Goal: Information Seeking & Learning: Find contact information

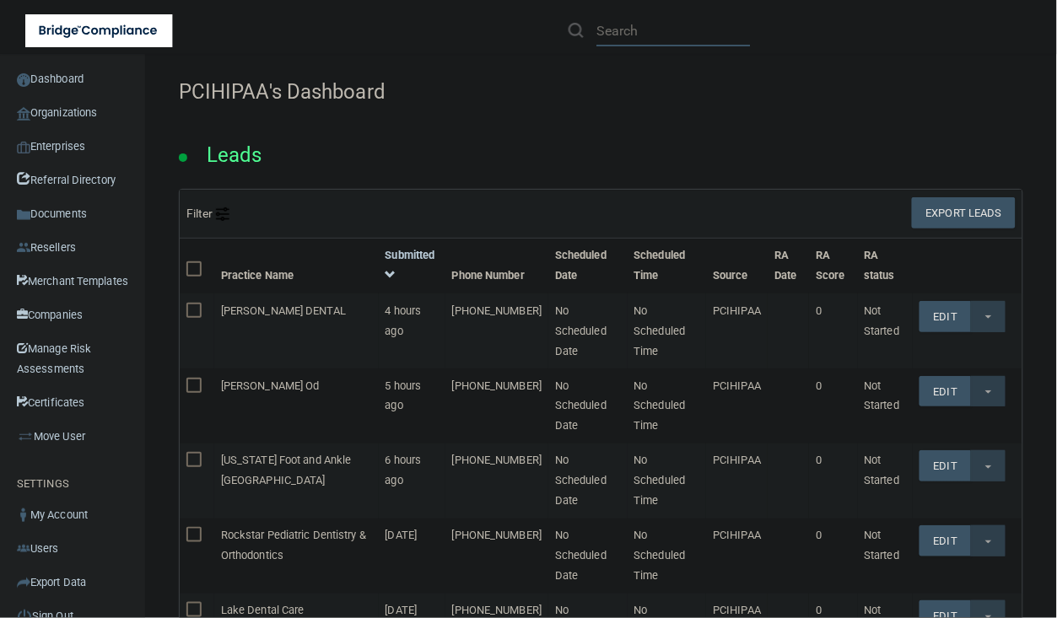
click at [679, 35] on input "text" at bounding box center [673, 30] width 154 height 31
paste input "A Tooth Fairy Dentistry - [GEOGRAPHIC_DATA]"
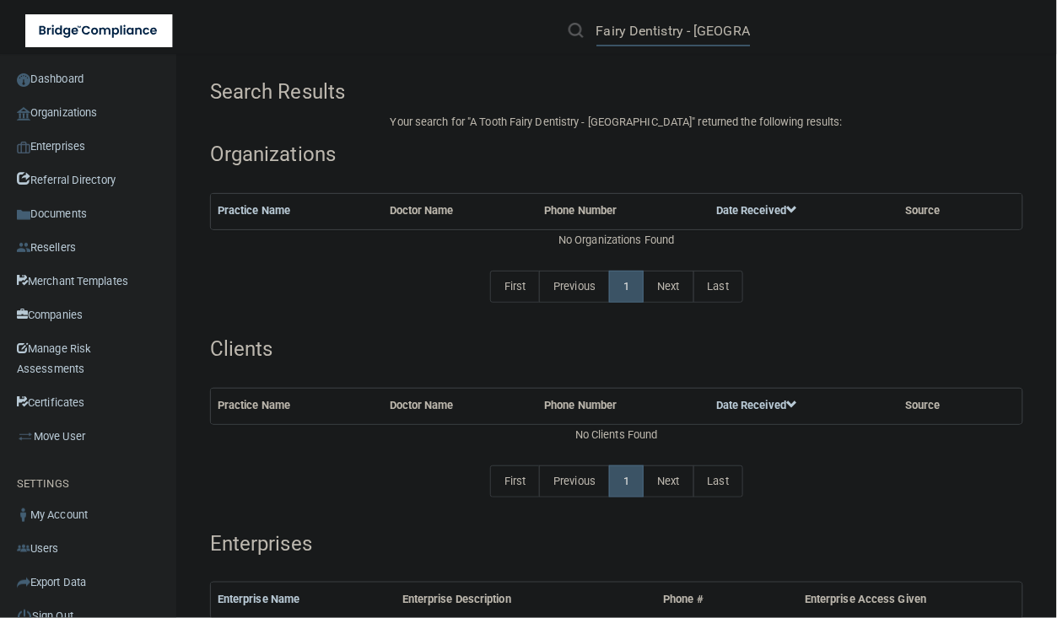
click at [697, 31] on input "A Tooth Fairy Dentistry - [GEOGRAPHIC_DATA]" at bounding box center [673, 30] width 154 height 31
drag, startPoint x: 690, startPoint y: 34, endPoint x: 874, endPoint y: 24, distance: 184.1
click at [874, 24] on div "A Tooth Fairy Dentistry Elsinore" at bounding box center [748, 30] width 411 height 61
click at [654, 30] on input "A Tooth Fairy Dentistry" at bounding box center [673, 30] width 154 height 31
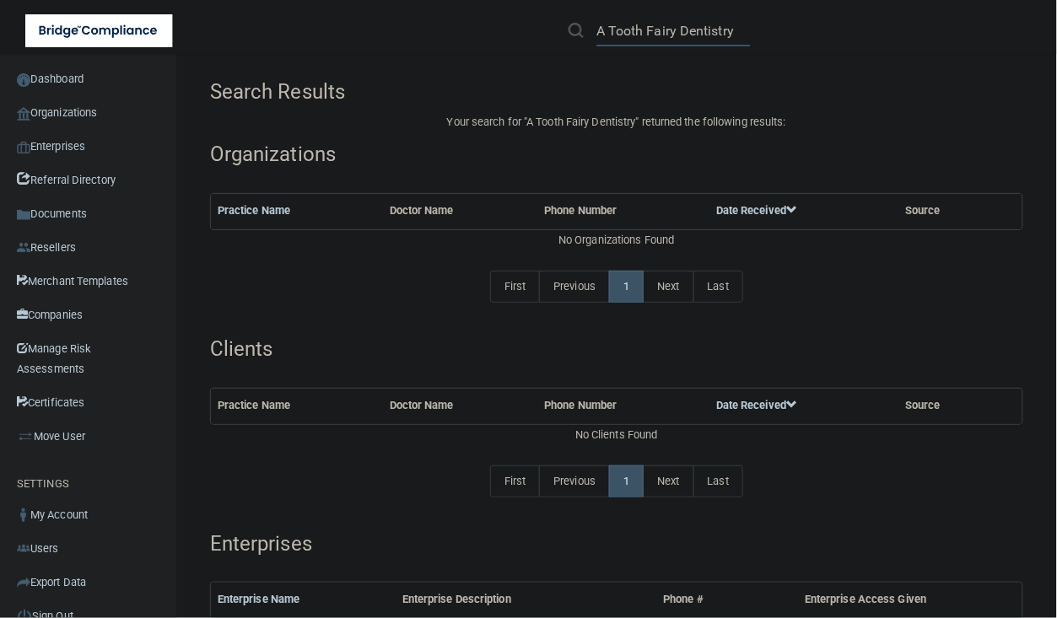
click at [646, 30] on input "A Tooth Fairy Dentistry" at bounding box center [673, 30] width 154 height 31
paste input "31577 Canyon Estates"
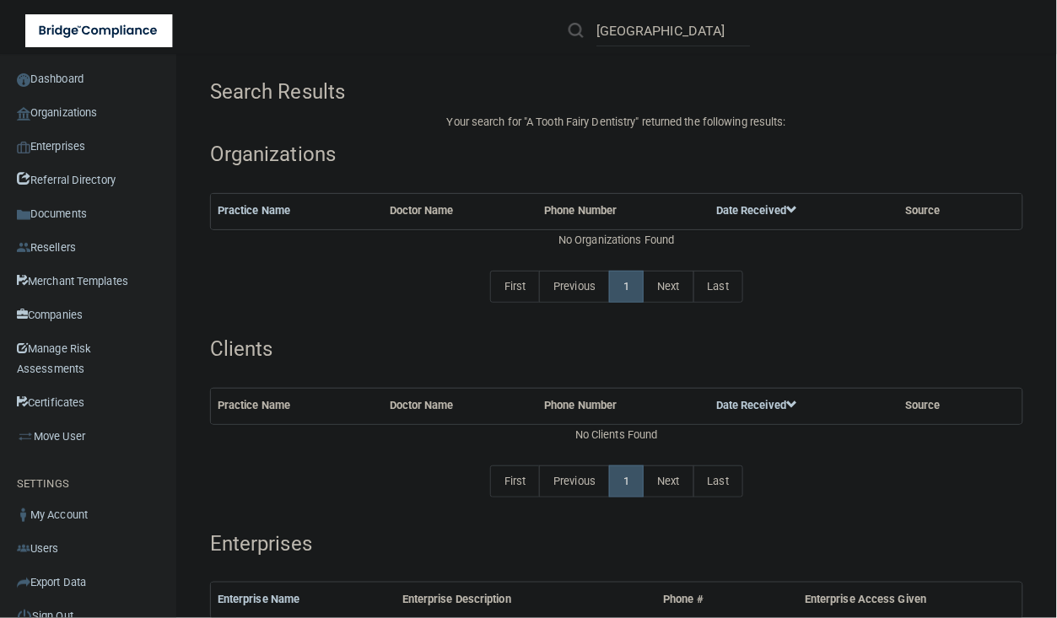
click at [569, 31] on img at bounding box center [575, 30] width 15 height 15
click at [614, 28] on input "31577 Canyon Estates" at bounding box center [673, 30] width 154 height 31
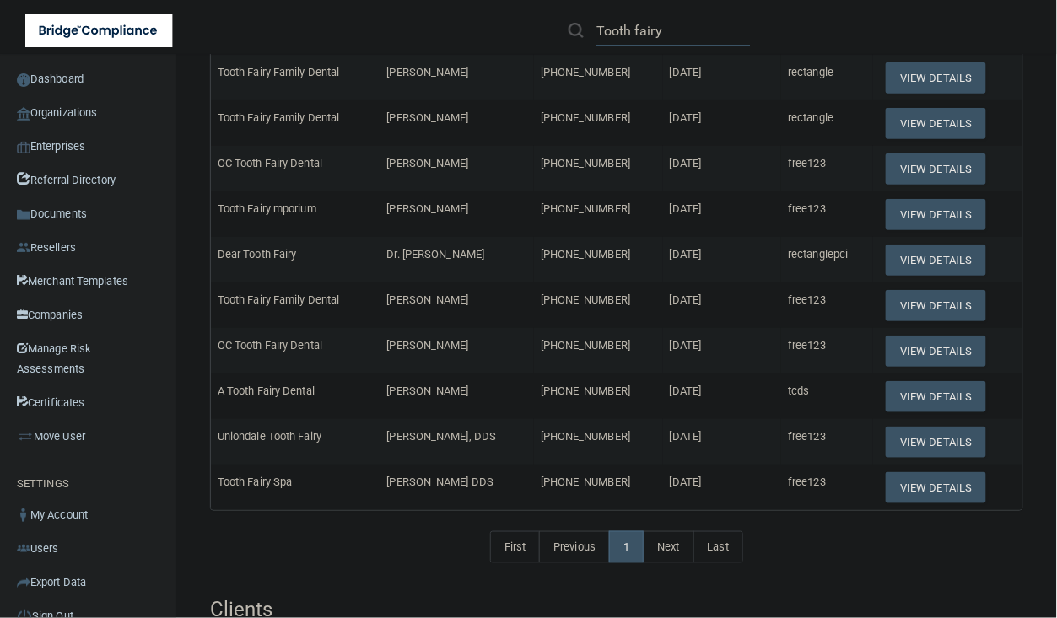
scroll to position [211, 0]
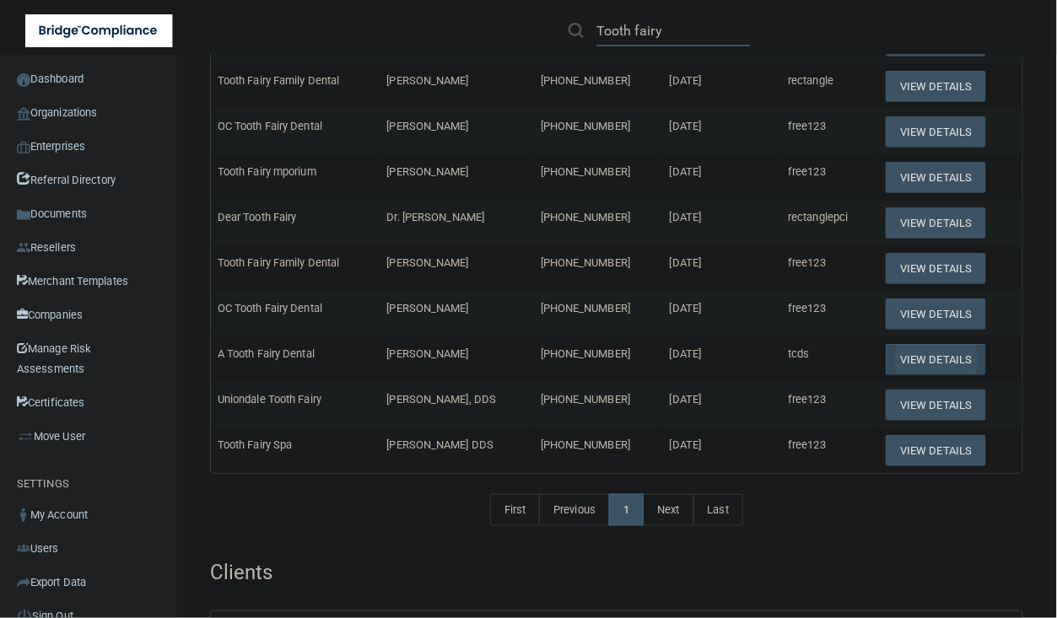
type input "Tooth fairy"
click at [904, 354] on button "View Details" at bounding box center [936, 359] width 100 height 31
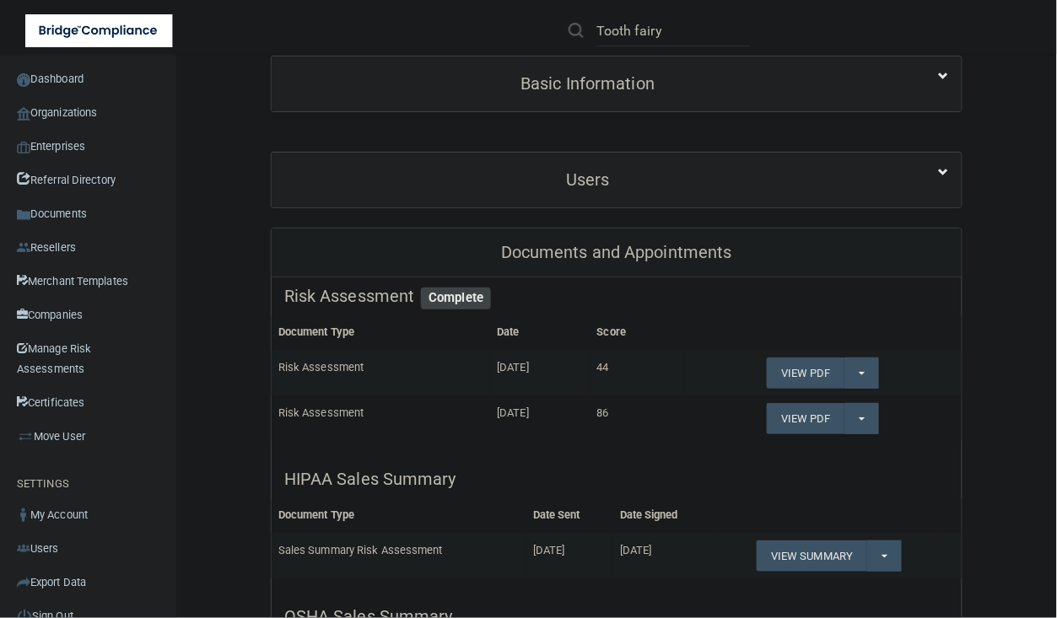
scroll to position [76, 0]
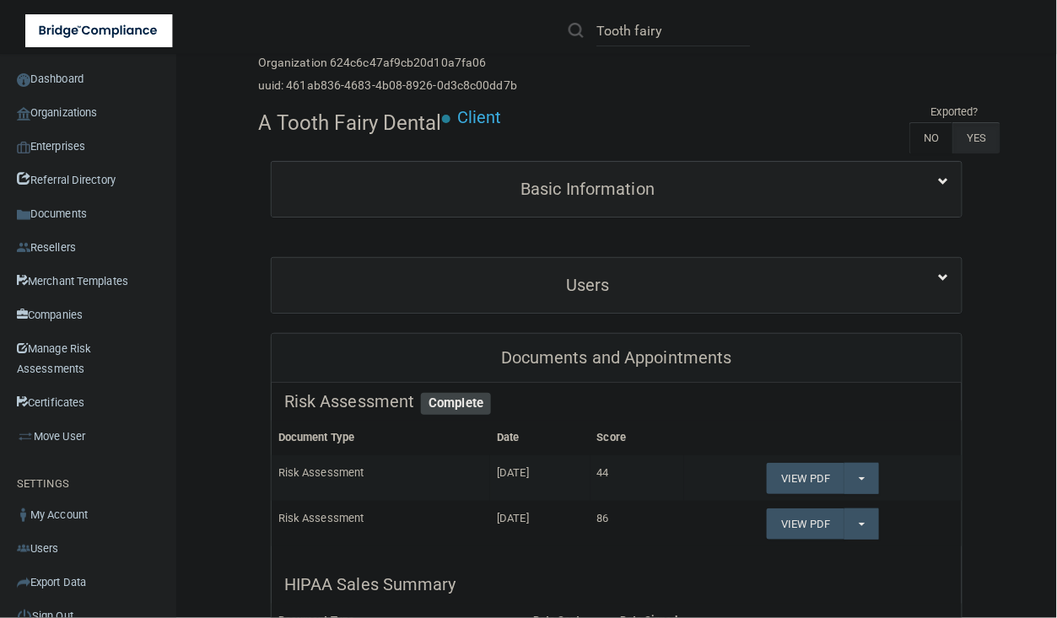
click at [757, 262] on div "Users" at bounding box center [617, 285] width 690 height 55
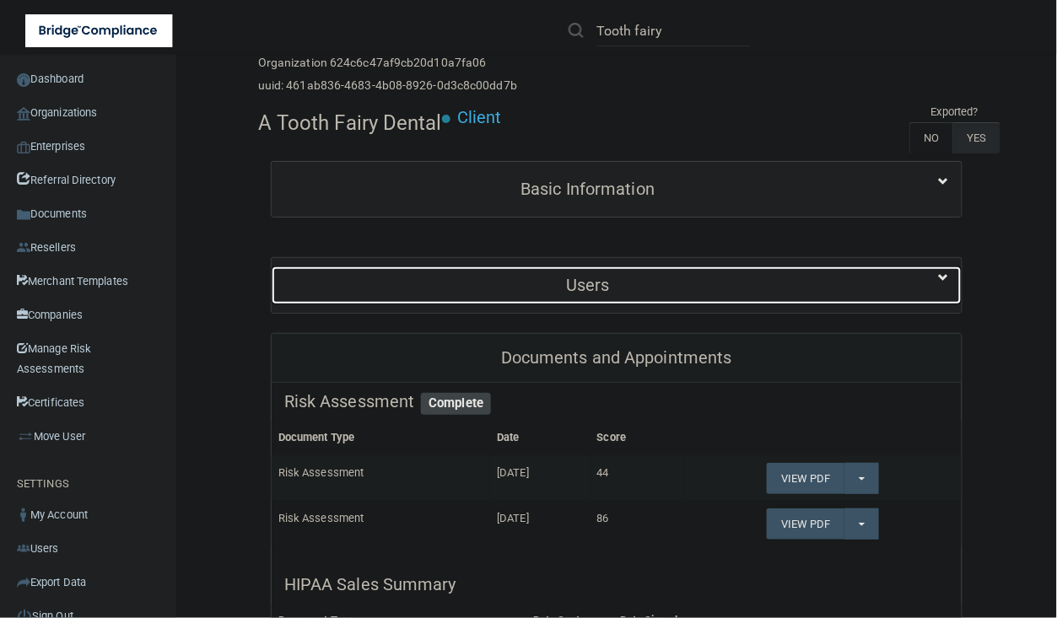
click at [735, 283] on h5 "Users" at bounding box center [587, 285] width 607 height 19
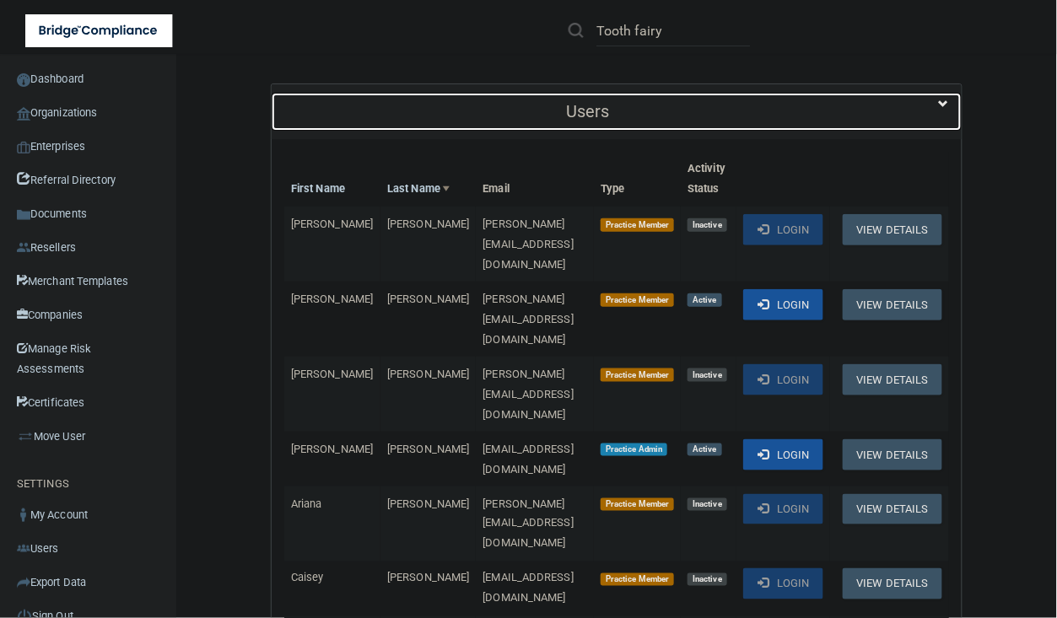
scroll to position [287, 0]
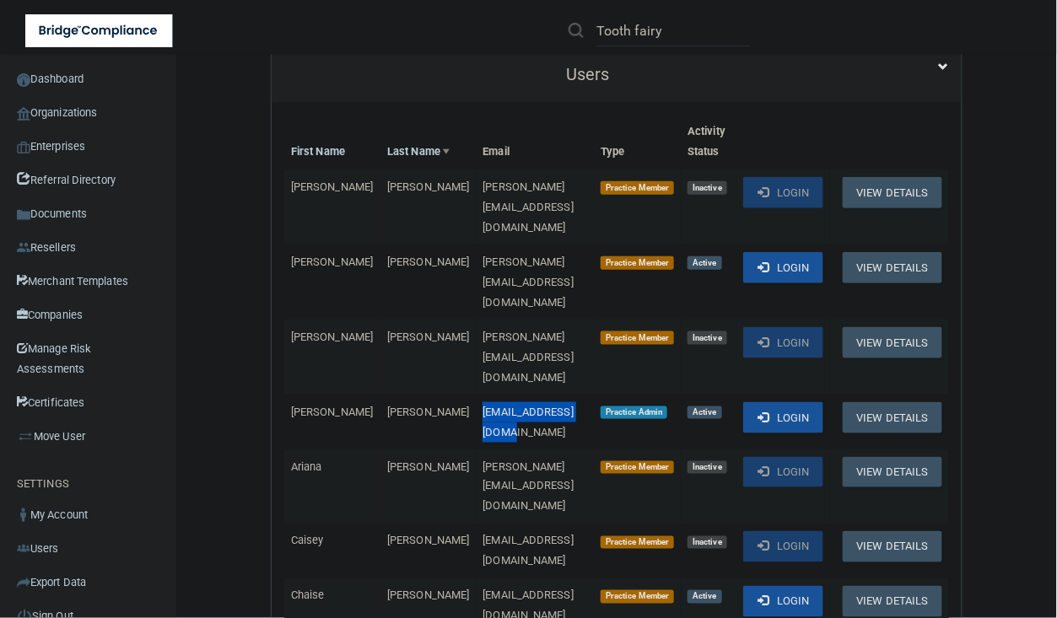
drag, startPoint x: 536, startPoint y: 329, endPoint x: 420, endPoint y: 336, distance: 116.6
click at [476, 395] on td "lupe@atoothfairy.com" at bounding box center [535, 422] width 118 height 55
copy span "lupe@atoothfairy.com"
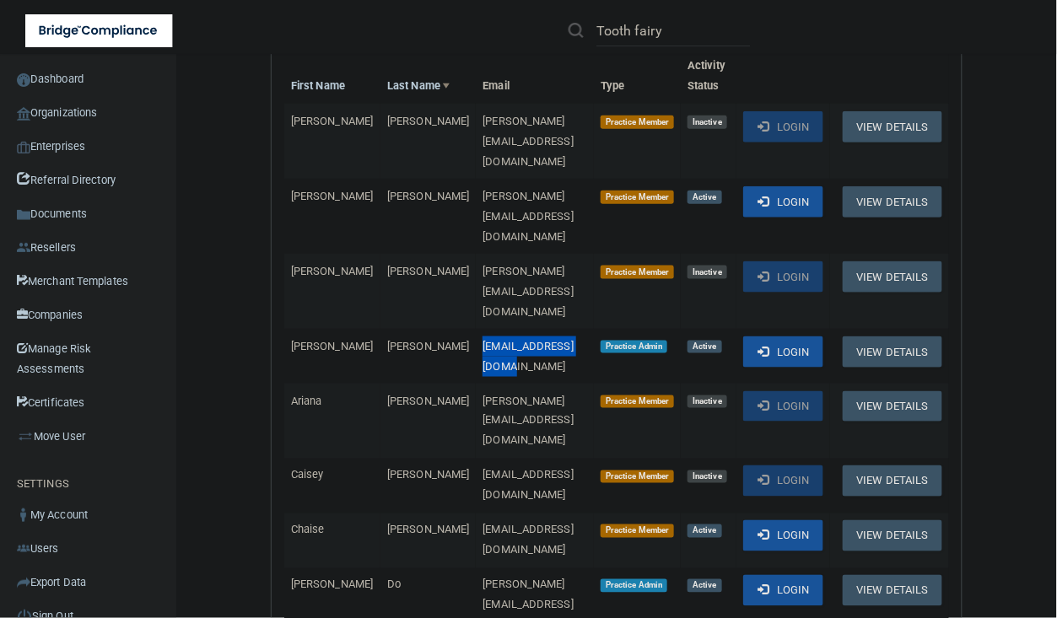
scroll to position [603, 0]
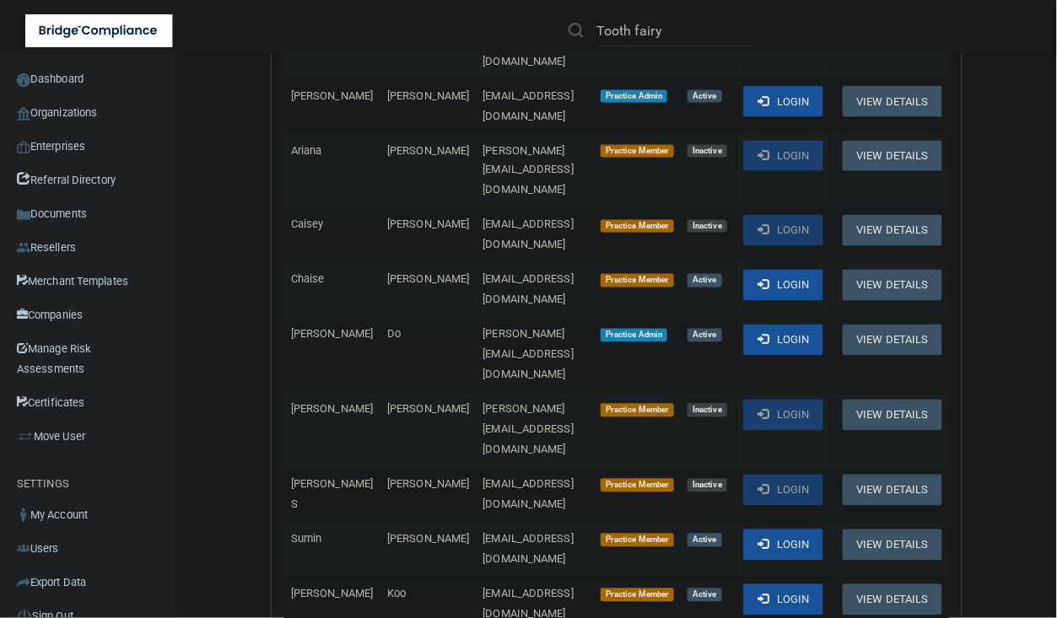
drag, startPoint x: 551, startPoint y: 536, endPoint x: 422, endPoint y: 540, distance: 129.1
copy span "mariela@atoothfairy.com"
drag, startPoint x: 545, startPoint y: 205, endPoint x: 423, endPoint y: 205, distance: 122.3
click at [476, 318] on td "linda@atoothfairy.com" at bounding box center [535, 355] width 118 height 75
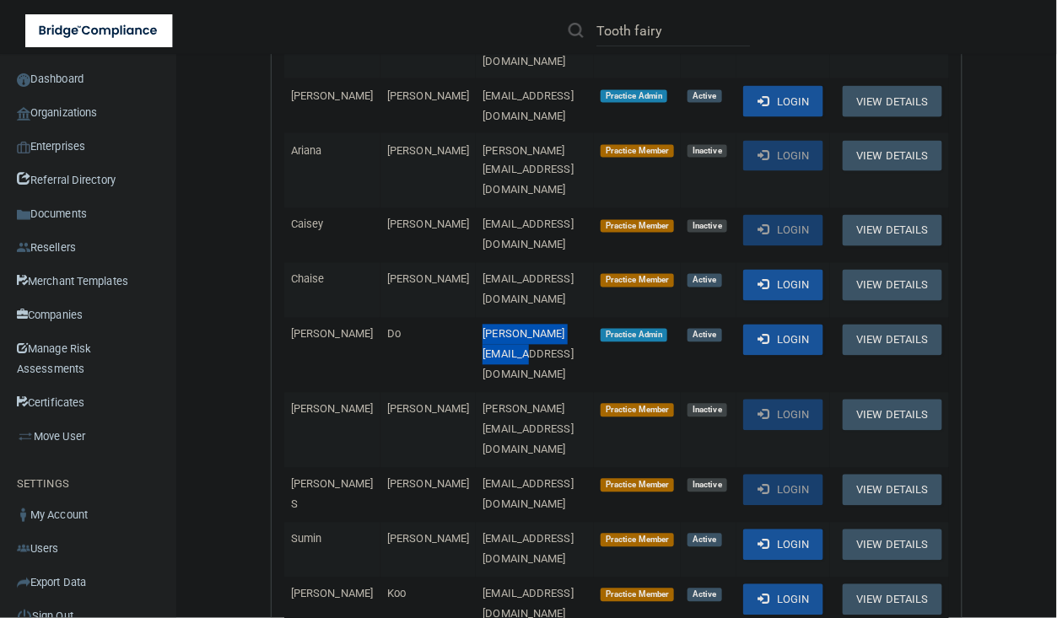
copy span "linda@atoothfairy.com"
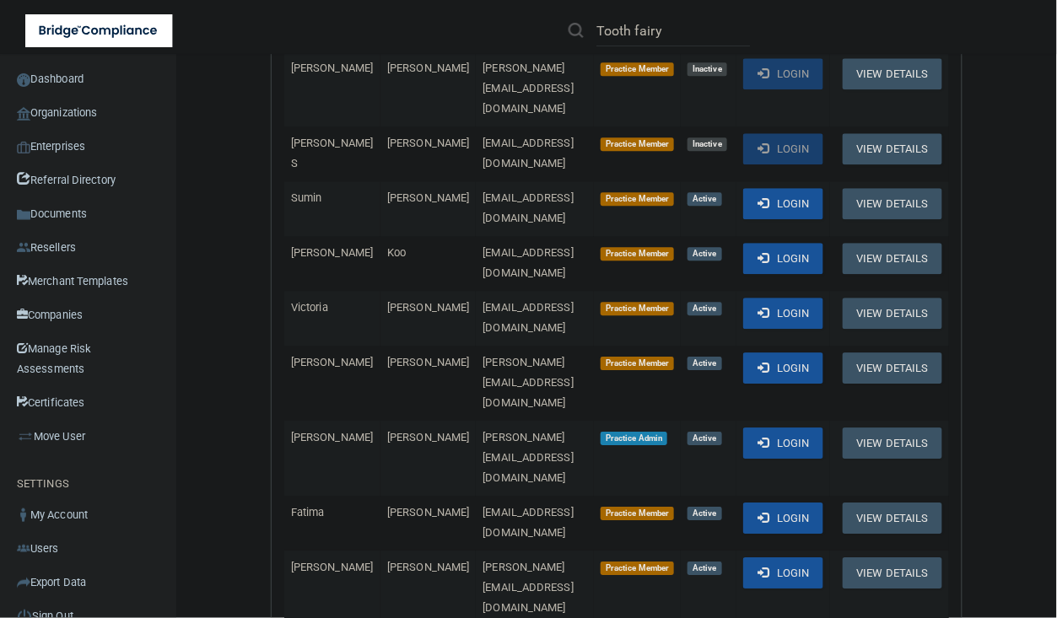
scroll to position [919, 0]
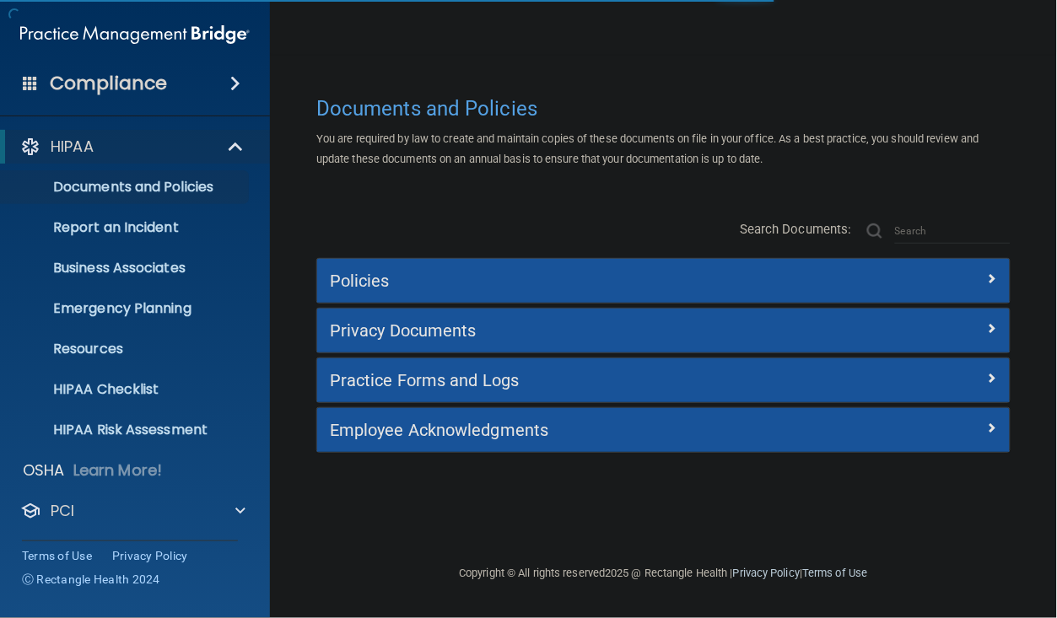
scroll to position [80, 0]
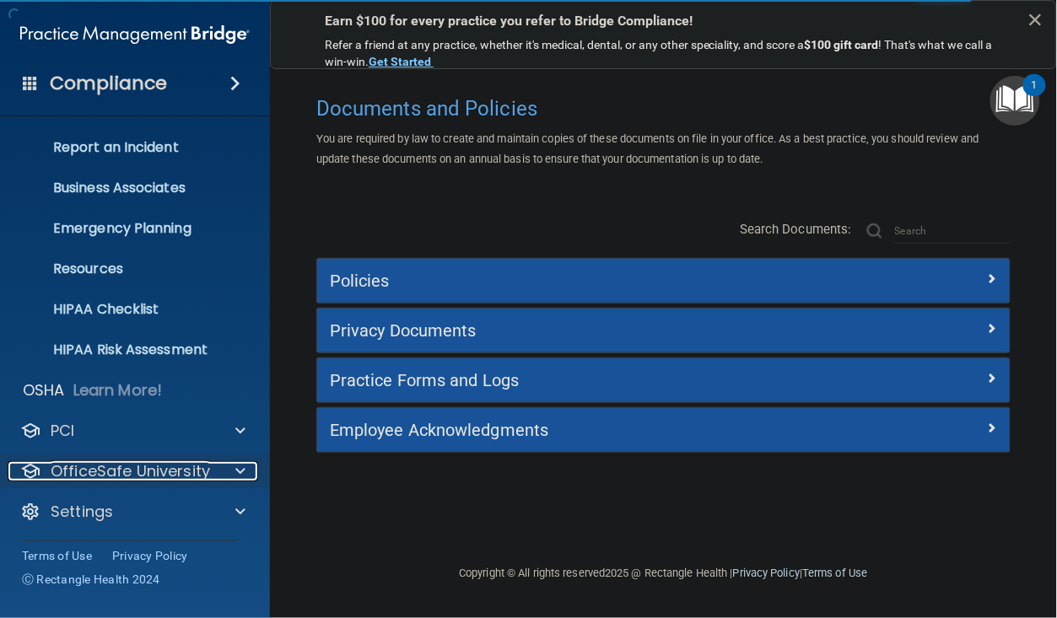
click at [222, 471] on div at bounding box center [237, 471] width 42 height 20
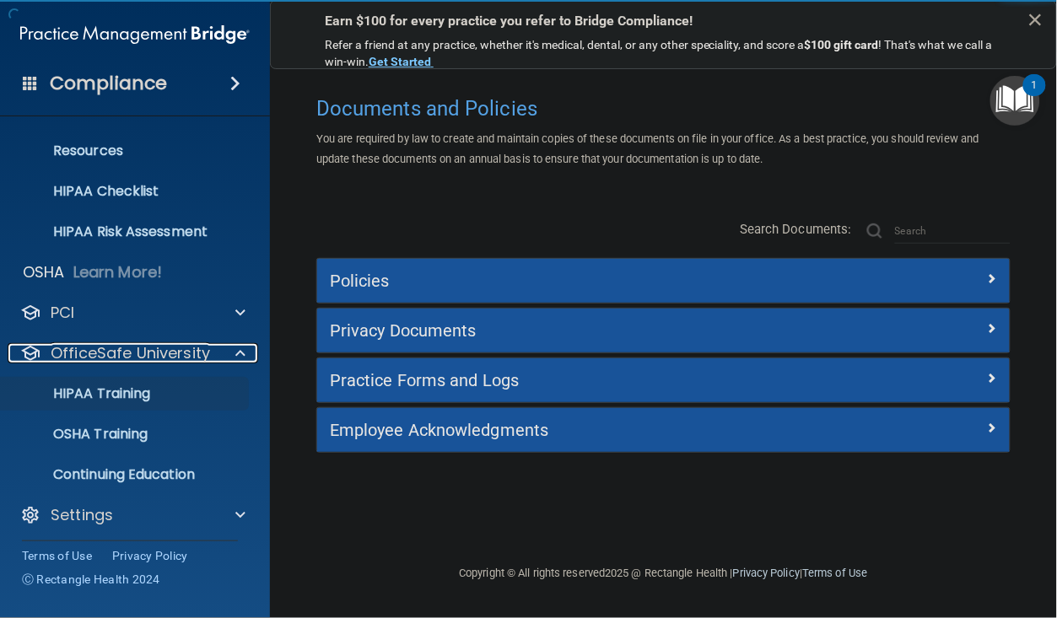
scroll to position [202, 0]
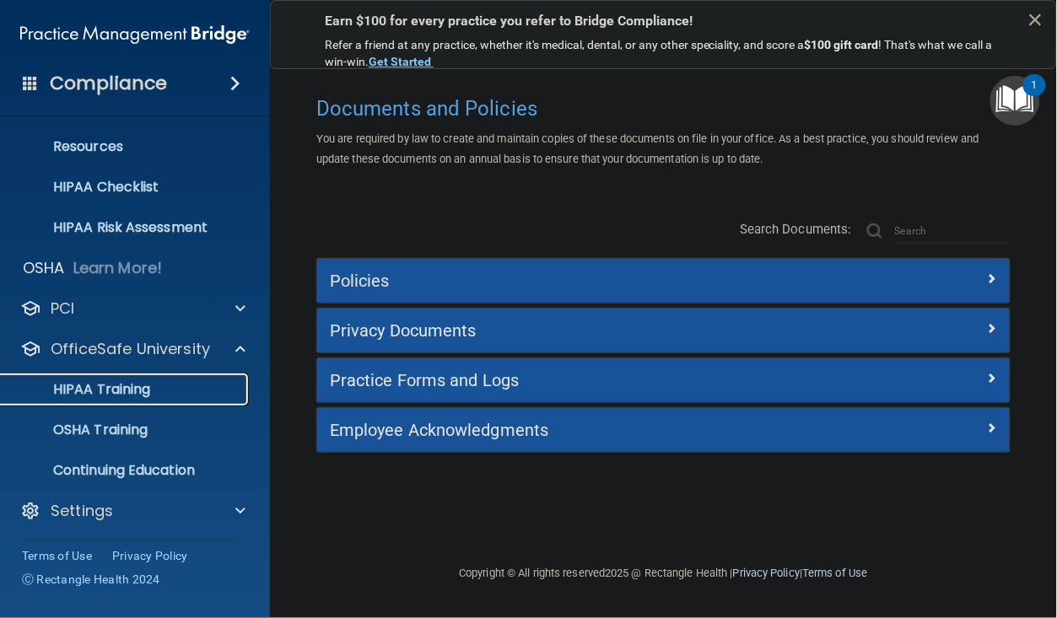
click at [153, 393] on div "HIPAA Training" at bounding box center [126, 389] width 230 height 17
